Goal: Information Seeking & Learning: Learn about a topic

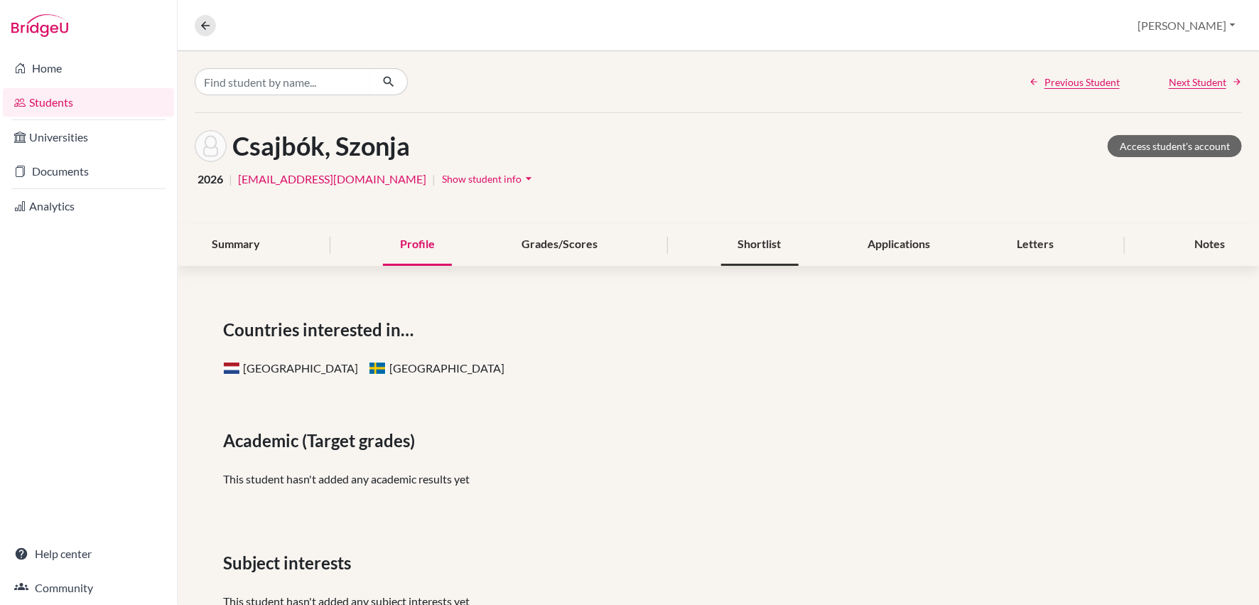
click at [748, 246] on div "Shortlist" at bounding box center [759, 245] width 77 height 42
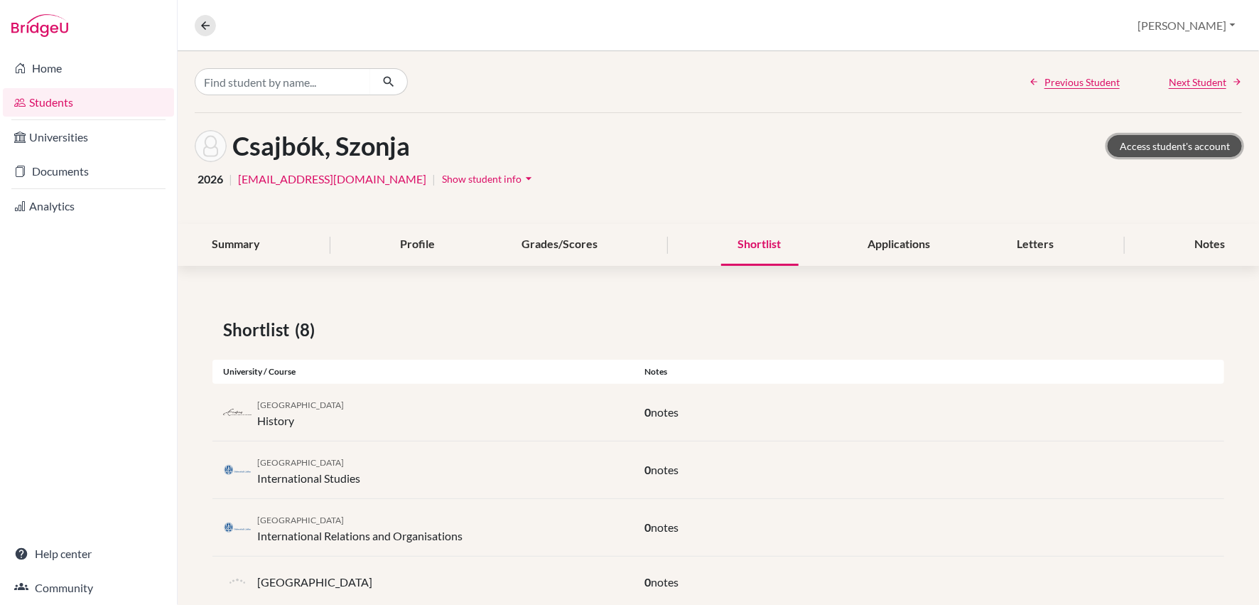
click at [1161, 148] on link "Access student's account" at bounding box center [1175, 146] width 134 height 22
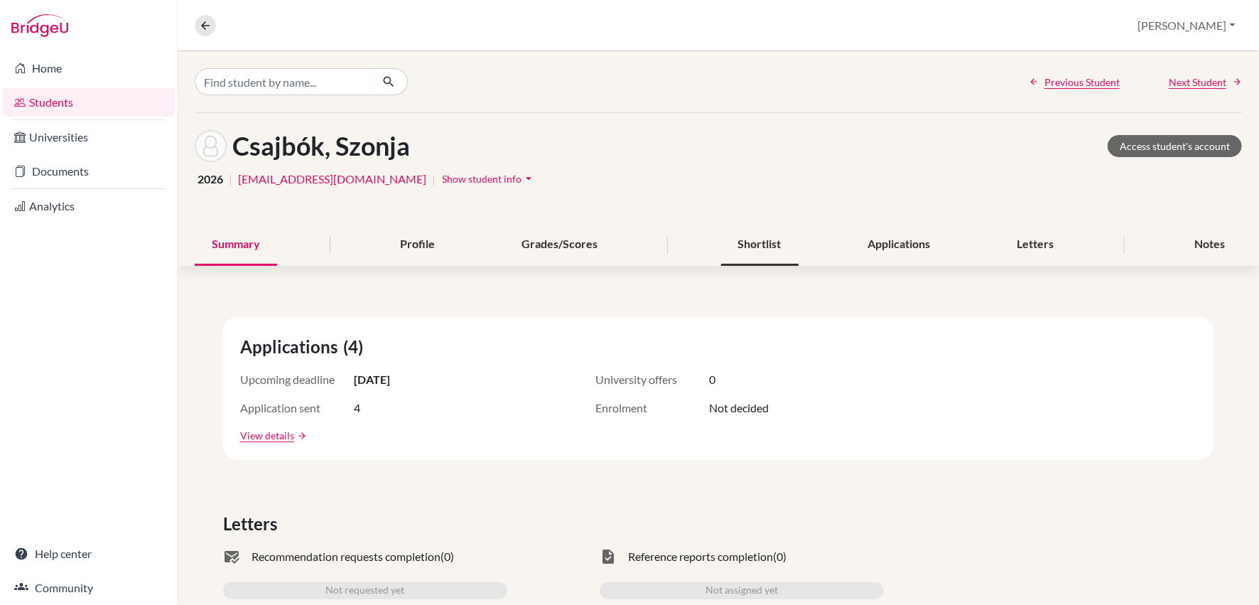
click at [749, 252] on div "Shortlist" at bounding box center [759, 245] width 77 height 42
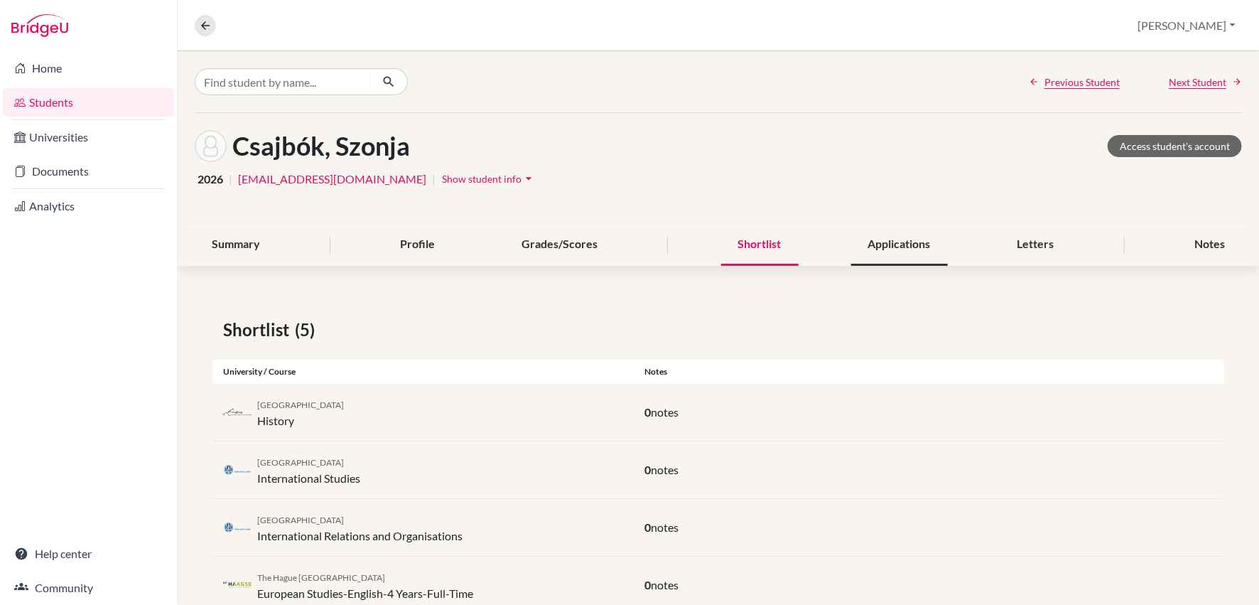
click at [877, 237] on div "Applications" at bounding box center [899, 245] width 97 height 42
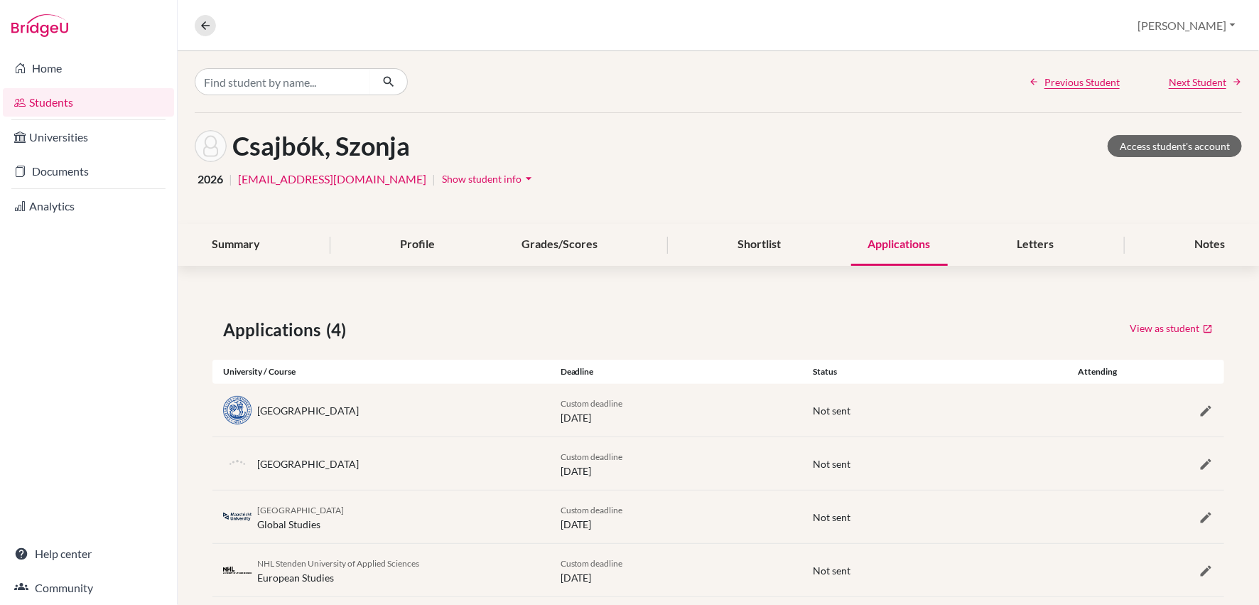
scroll to position [23, 0]
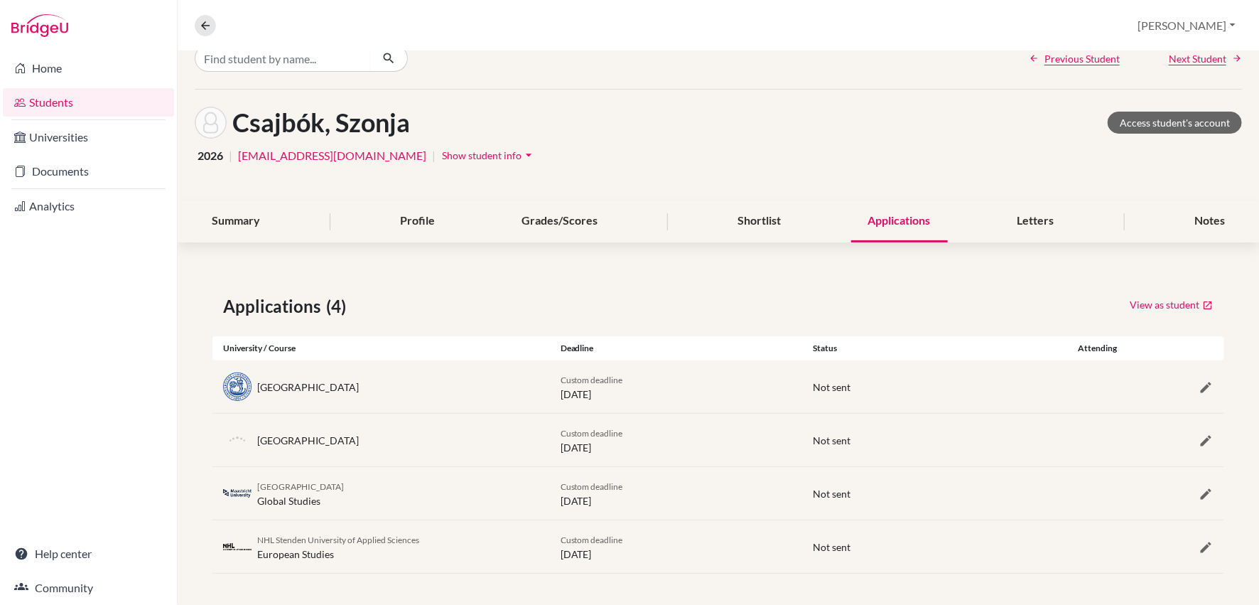
click at [38, 108] on link "Students" at bounding box center [88, 102] width 171 height 28
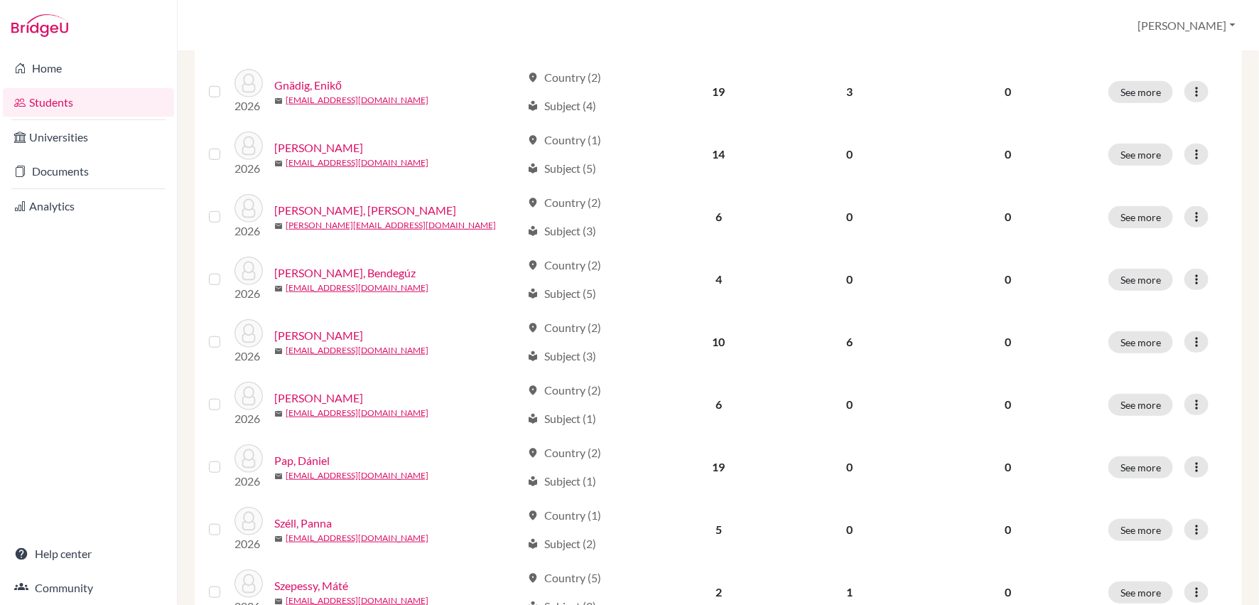
scroll to position [386, 0]
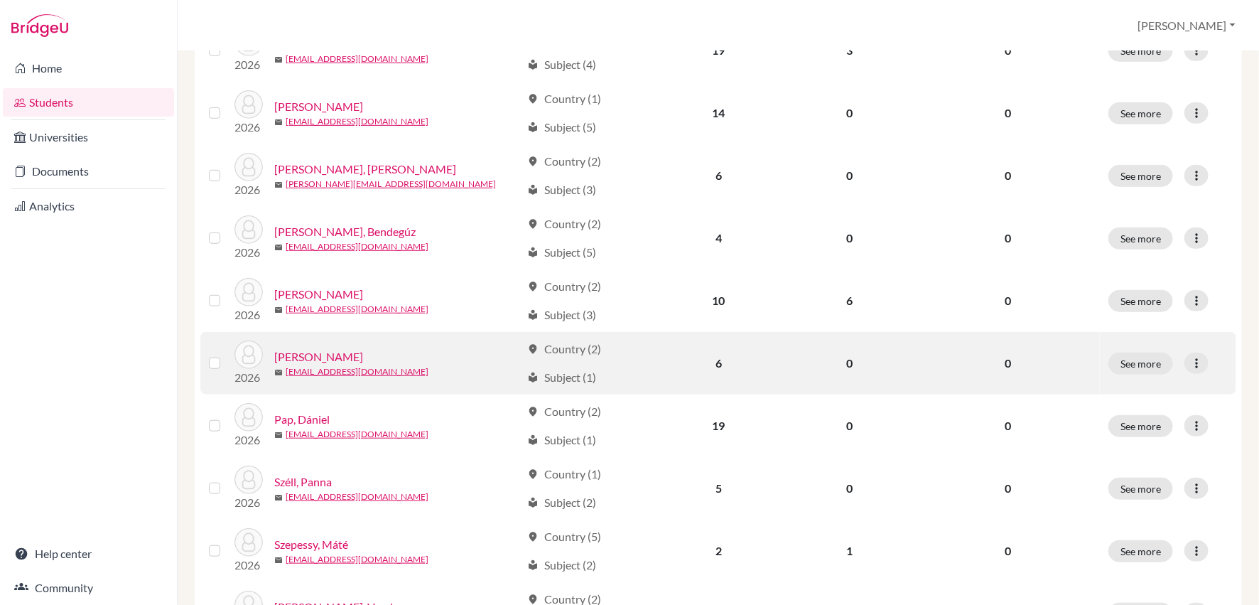
click at [340, 353] on link "Miszori, Julianna" at bounding box center [318, 356] width 89 height 17
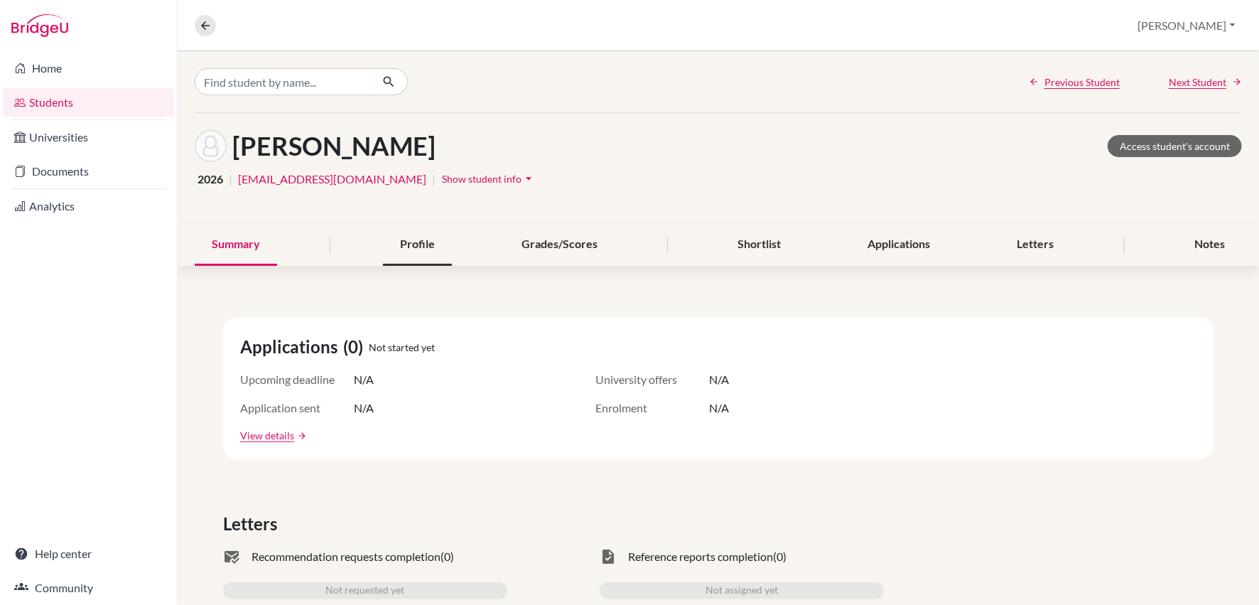
click at [414, 243] on div "Profile" at bounding box center [417, 245] width 69 height 42
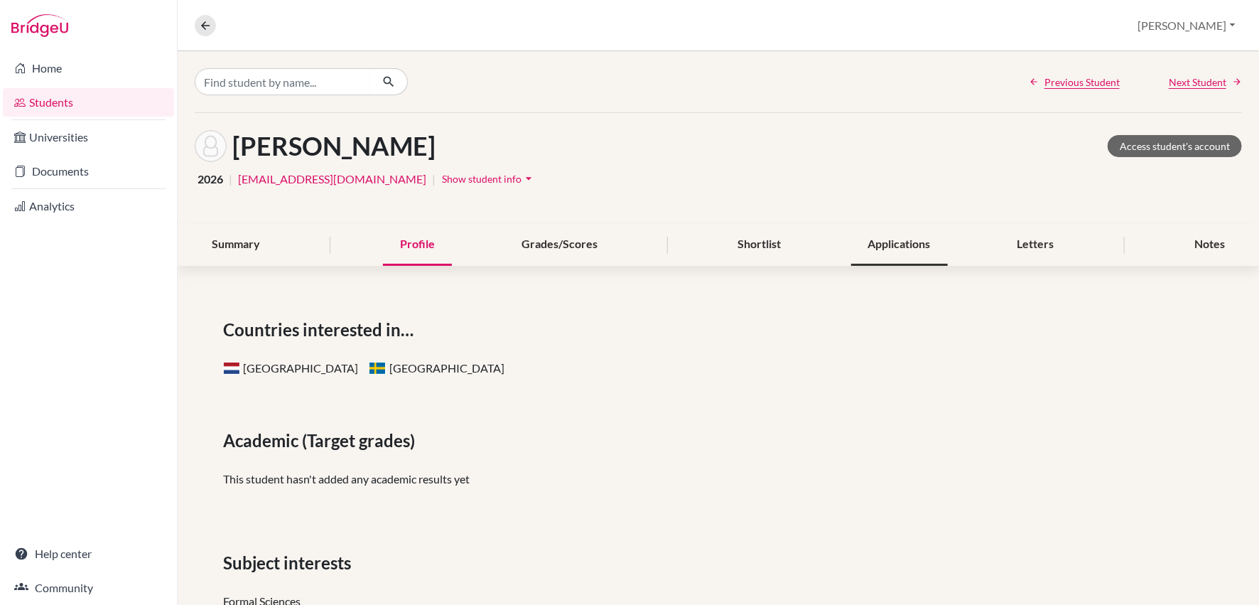
click at [912, 247] on div "Applications" at bounding box center [899, 245] width 97 height 42
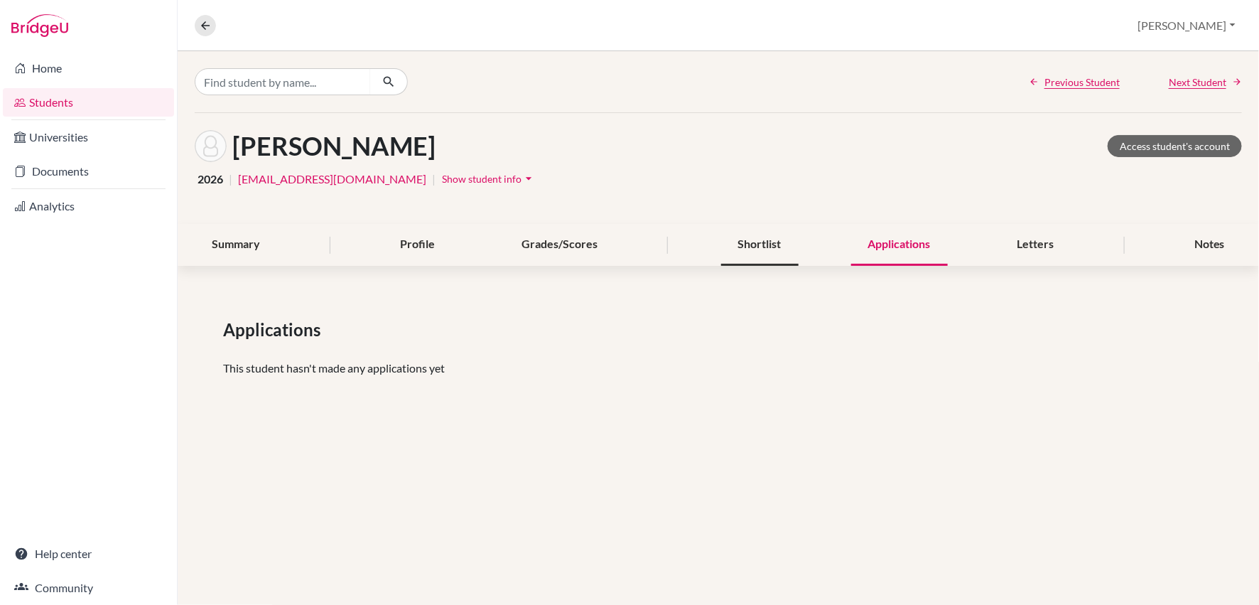
click at [774, 251] on div "Shortlist" at bounding box center [759, 245] width 77 height 42
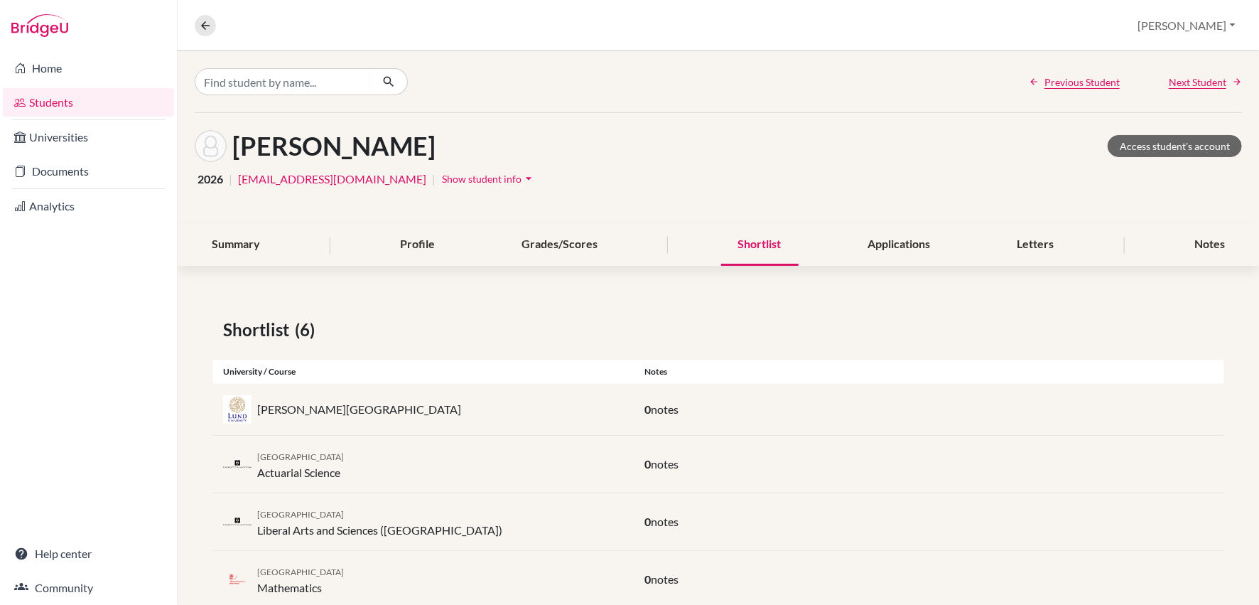
scroll to position [149, 0]
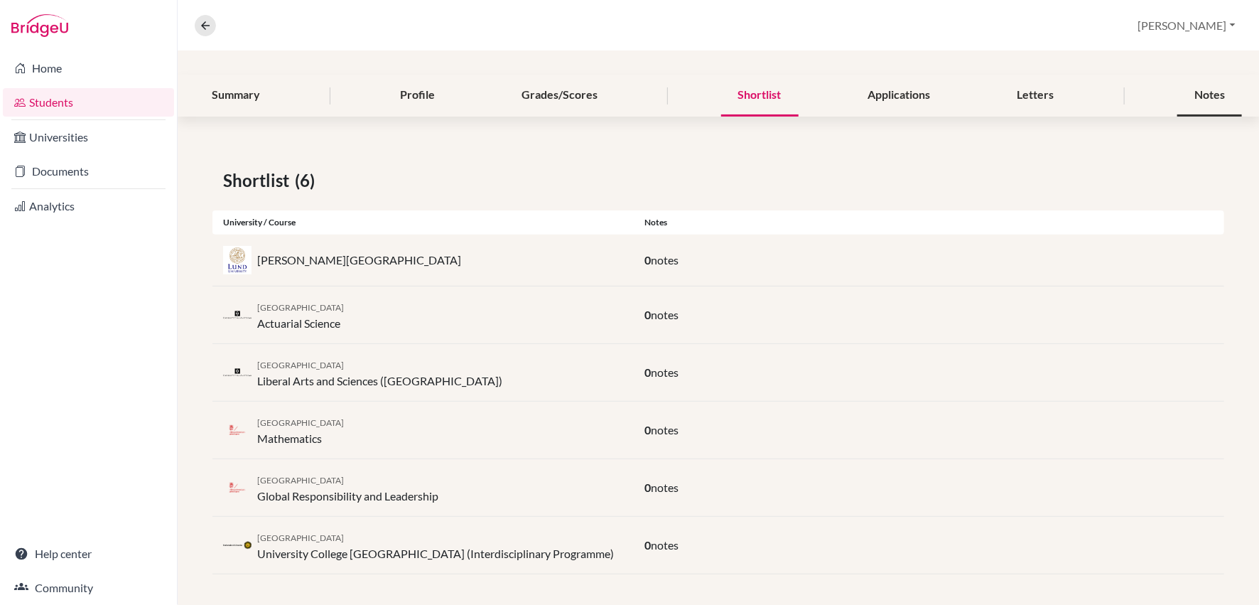
click at [1210, 98] on div "Notes" at bounding box center [1209, 96] width 65 height 42
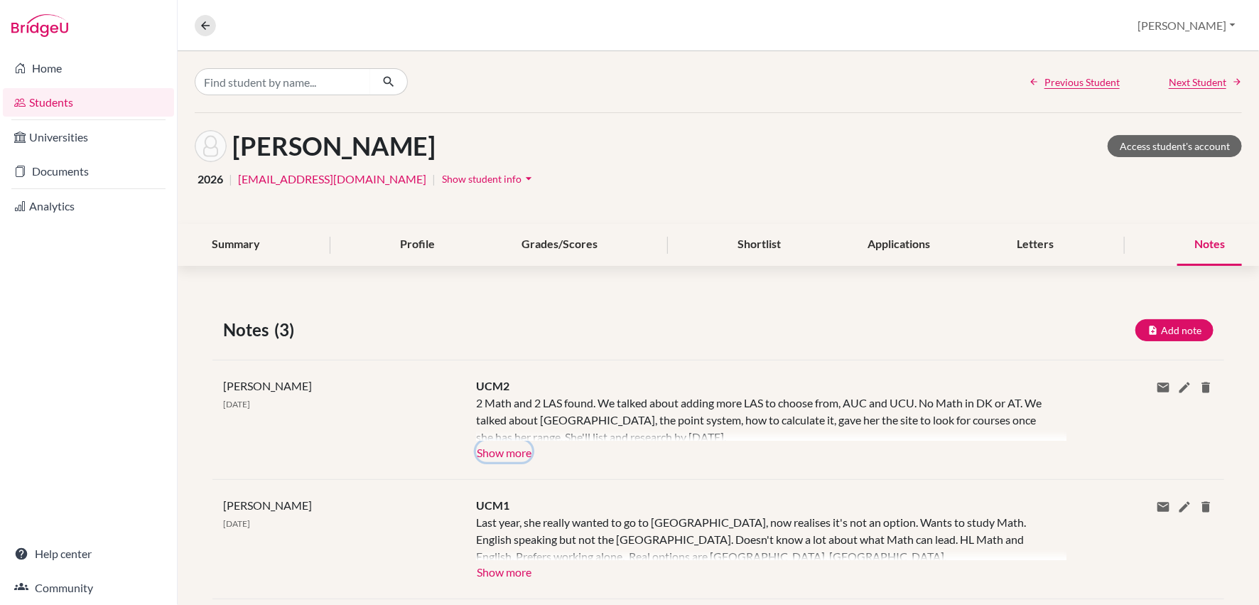
click at [503, 446] on button "Show more" at bounding box center [504, 451] width 56 height 21
